Goal: Complete application form

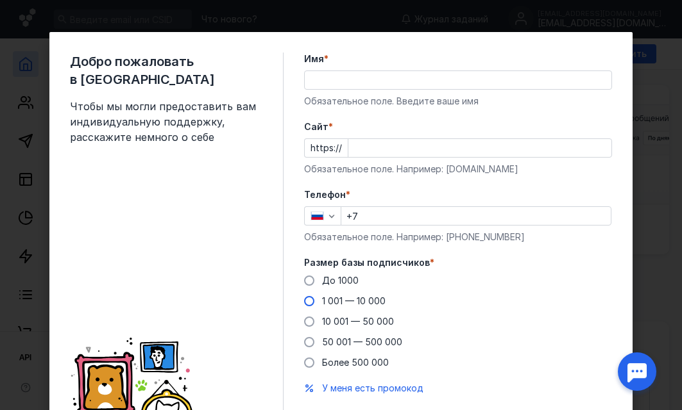
click at [311, 303] on span at bounding box center [309, 301] width 10 height 10
click at [0, 0] on input "1 001 — 10 000" at bounding box center [0, 0] width 0 height 0
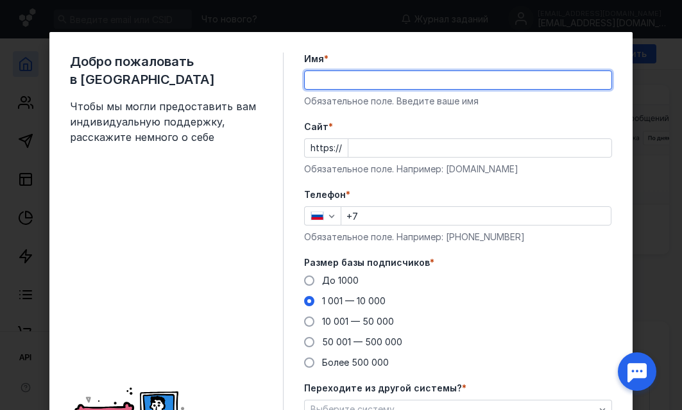
type input "c"
type input "Cюзанна"
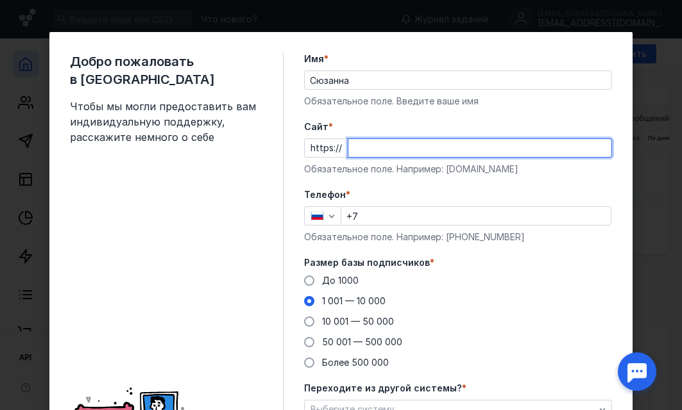
paste input "[DOMAIN_NAME][URL]"
drag, startPoint x: 549, startPoint y: 150, endPoint x: 407, endPoint y: 150, distance: 142.3
click at [407, 150] on input "[DOMAIN_NAME][URL]" at bounding box center [479, 148] width 263 height 18
type input "[DOMAIN_NAME]"
click at [375, 219] on input "+7" at bounding box center [475, 216] width 269 height 18
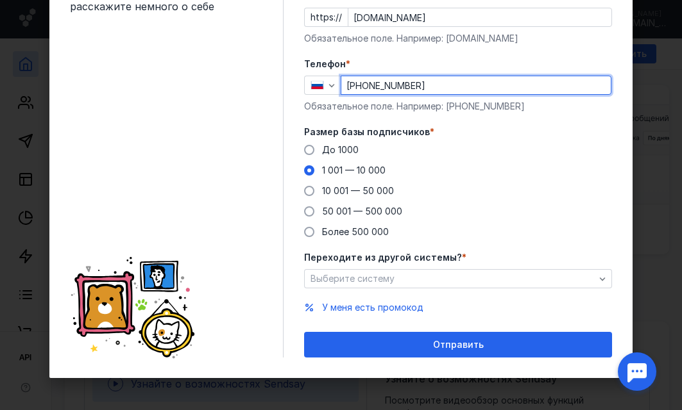
scroll to position [131, 0]
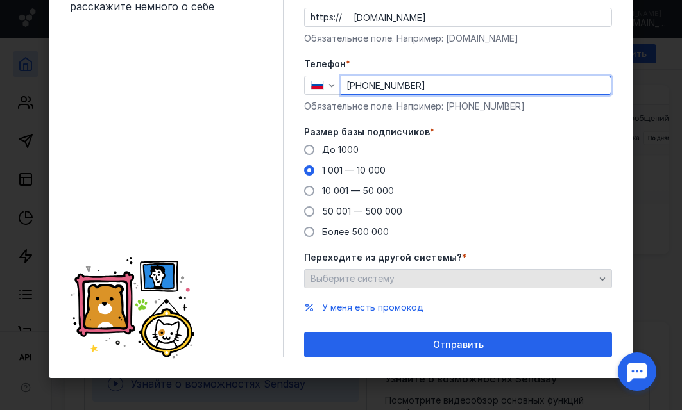
type input "[PHONE_NUMBER]"
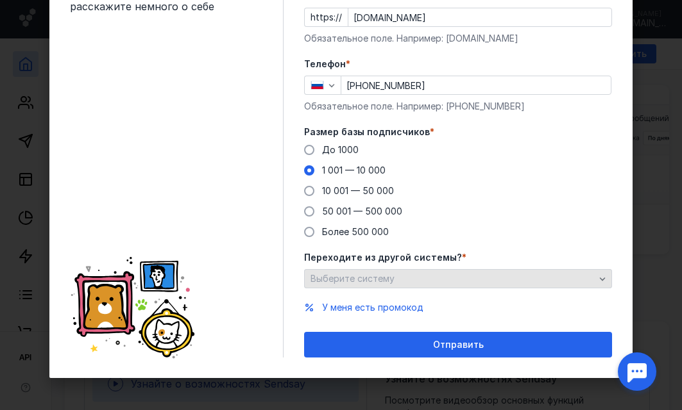
click at [479, 275] on div "Выберите систему" at bounding box center [452, 279] width 290 height 11
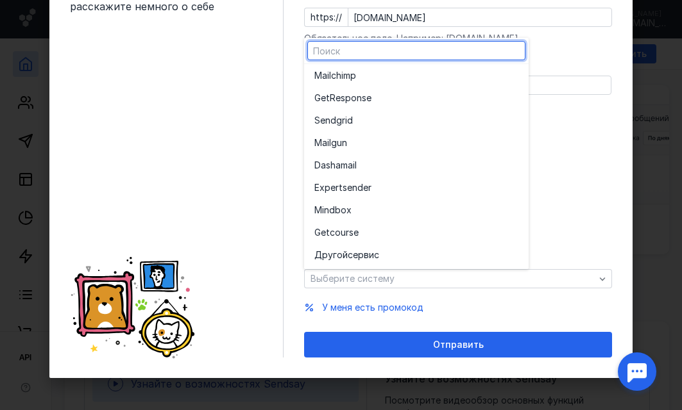
scroll to position [0, 0]
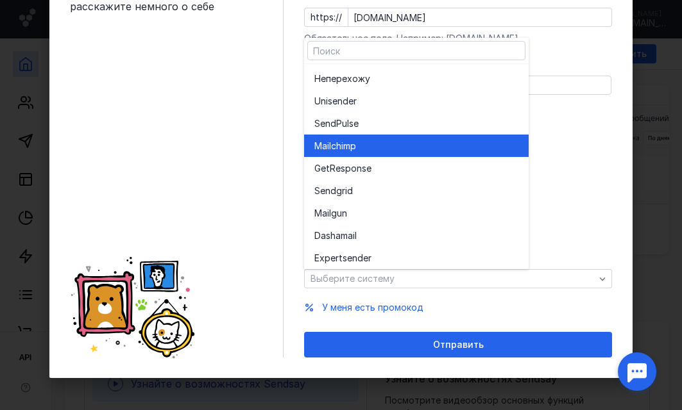
click at [372, 149] on div "Mailchim p" at bounding box center [416, 146] width 204 height 13
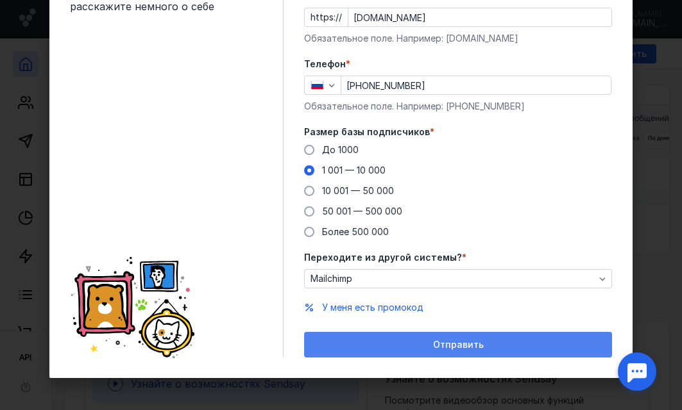
click at [479, 349] on span "Отправить" at bounding box center [458, 345] width 51 height 11
